Goal: Contribute content: Add original content to the website for others to see

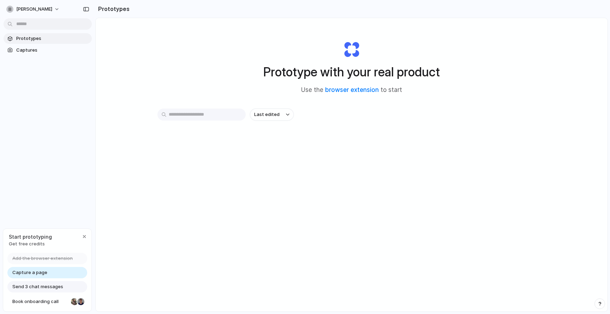
click at [191, 117] on input "text" at bounding box center [202, 114] width 88 height 12
click at [275, 115] on span "Last edited" at bounding box center [266, 114] width 25 height 7
click at [224, 171] on div "Last edited Last created Alphabetical" at bounding box center [305, 157] width 610 height 314
click at [28, 275] on span "Capture a page" at bounding box center [29, 272] width 35 height 7
click at [30, 271] on span "Capture a page" at bounding box center [29, 272] width 35 height 7
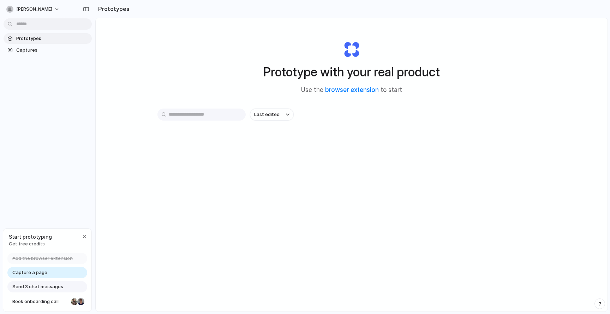
click at [28, 288] on span "Send 3 chat messages" at bounding box center [37, 286] width 51 height 7
click at [29, 302] on span "Book onboarding call" at bounding box center [40, 301] width 56 height 7
click at [46, 53] on span "Captures" at bounding box center [52, 50] width 73 height 7
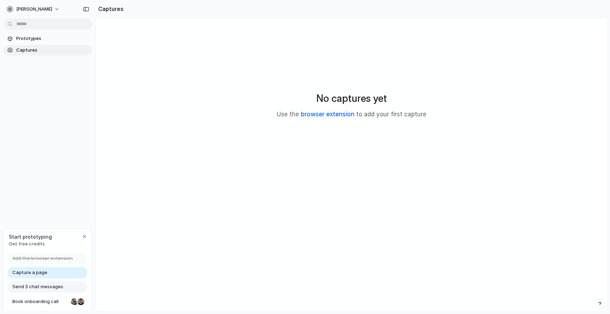
click at [338, 113] on link "browser extension" at bounding box center [328, 114] width 54 height 7
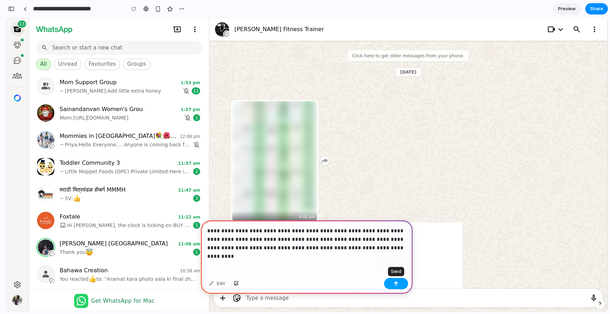
click at [396, 284] on div "button" at bounding box center [396, 283] width 5 height 5
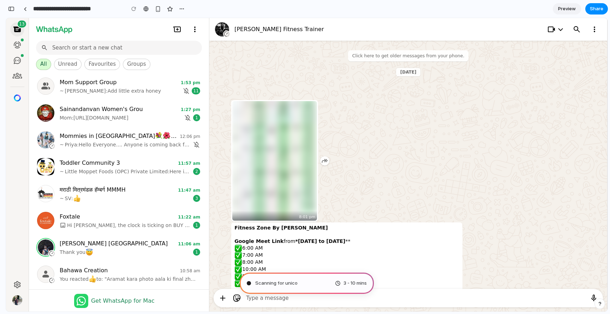
type input "**********"
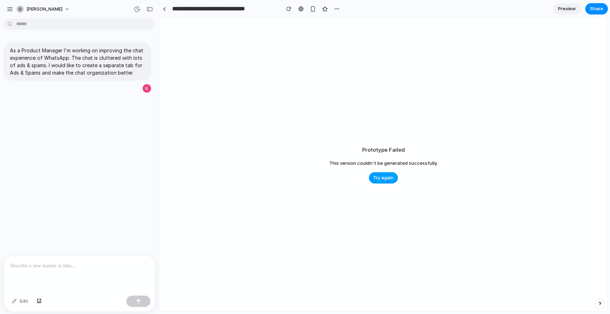
click at [386, 179] on span "Try again" at bounding box center [383, 177] width 20 height 7
click at [165, 11] on link at bounding box center [164, 9] width 11 height 11
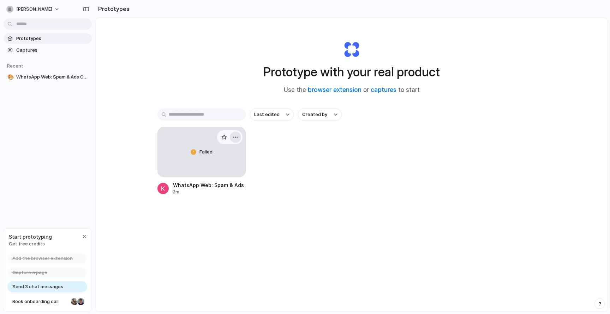
click at [237, 137] on div "button" at bounding box center [236, 137] width 6 height 6
click at [210, 156] on div "Failed" at bounding box center [202, 151] width 88 height 49
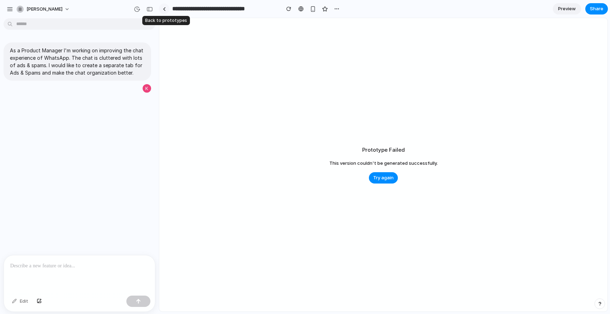
click at [165, 11] on link at bounding box center [164, 9] width 11 height 11
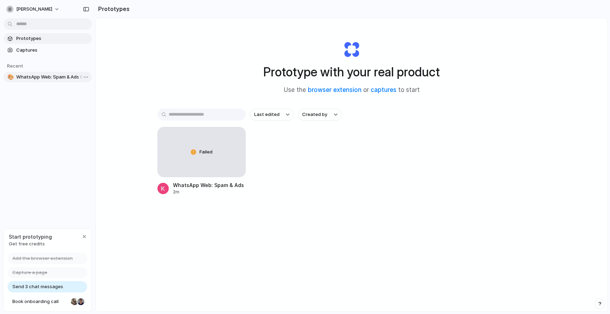
click at [75, 72] on link "🎨 WhatsApp Web: Spam & Ads Organizer" at bounding box center [48, 77] width 88 height 11
click at [88, 77] on body "kalyani-kirad Prototypes Captures Recent 🎨 WhatsApp Web: Spam & Ads Organizer S…" at bounding box center [305, 157] width 610 height 314
click at [45, 287] on div "Open in new tab Copy link Delete" at bounding box center [305, 157] width 610 height 314
click at [44, 283] on span "Send 3 chat messages" at bounding box center [37, 286] width 51 height 7
click at [42, 288] on span "Send 3 chat messages" at bounding box center [37, 286] width 51 height 7
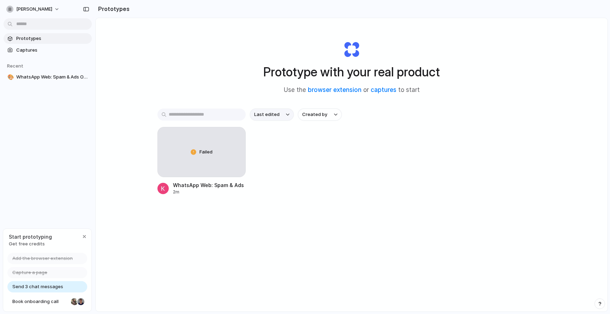
click at [273, 112] on span "Last edited" at bounding box center [266, 114] width 25 height 7
click at [310, 113] on span "Created by" at bounding box center [314, 114] width 25 height 7
click at [46, 45] on link "Captures" at bounding box center [48, 50] width 88 height 11
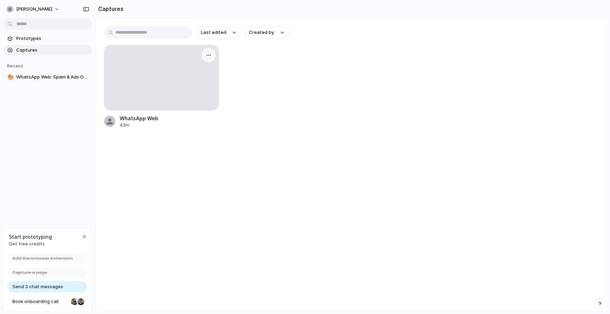
click at [158, 91] on div at bounding box center [162, 77] width 114 height 65
click at [167, 63] on div at bounding box center [162, 77] width 114 height 65
click at [37, 34] on link "Prototypes" at bounding box center [48, 38] width 88 height 11
